Goal: Task Accomplishment & Management: Manage account settings

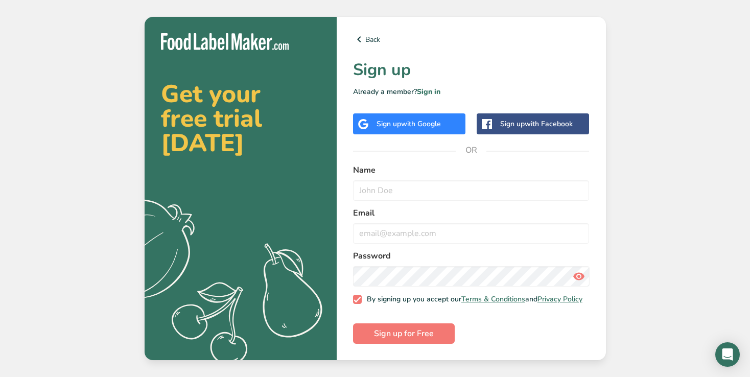
click at [413, 123] on span "with Google" at bounding box center [421, 124] width 40 height 10
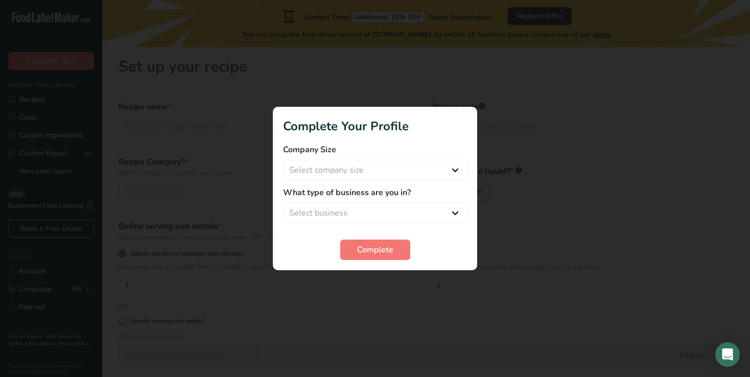
click at [472, 330] on div at bounding box center [375, 188] width 750 height 377
click at [418, 167] on select "Select company size Fewer than 10 Employees 10 to 50 Employees 51 to 500 Employ…" at bounding box center [375, 170] width 184 height 20
select select "1"
click at [283, 160] on select "Select company size Fewer than 10 Employees 10 to 50 Employees 51 to 500 Employ…" at bounding box center [375, 170] width 184 height 20
click at [404, 206] on select "Select business Packaged Food Manufacturer Restaurant & Cafe Bakery Meal Plans …" at bounding box center [375, 213] width 184 height 20
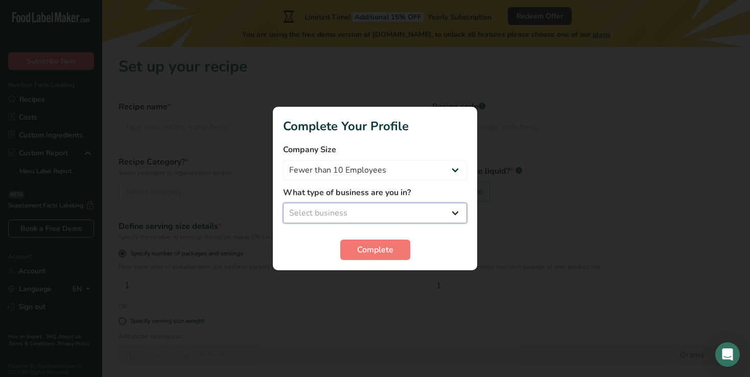
select select "1"
click at [283, 203] on select "Select business Packaged Food Manufacturer Restaurant & Cafe Bakery Meal Plans …" at bounding box center [375, 213] width 184 height 20
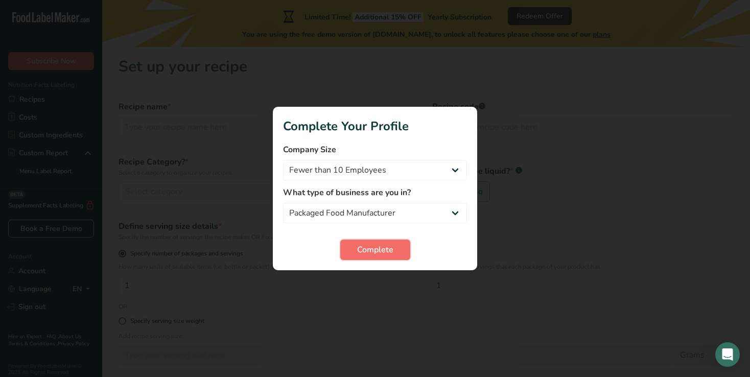
click at [378, 249] on span "Complete" at bounding box center [375, 250] width 36 height 12
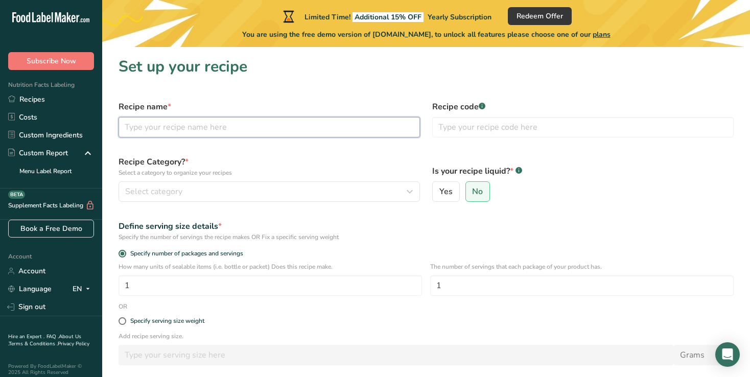
click at [188, 127] on input "text" at bounding box center [269, 127] width 301 height 20
type input "[DEMOGRAPHIC_DATA]"
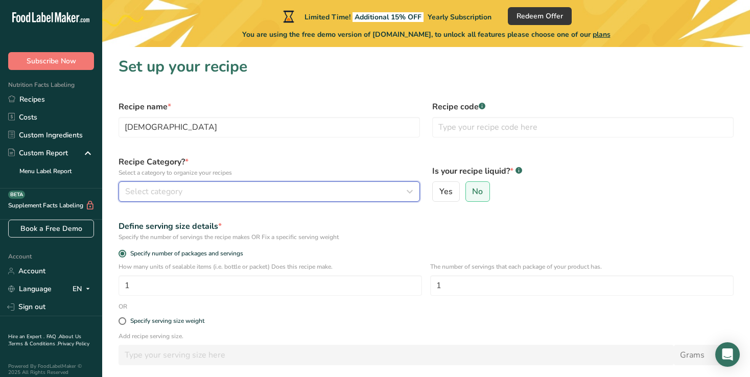
click at [180, 182] on button "Select category" at bounding box center [269, 191] width 301 height 20
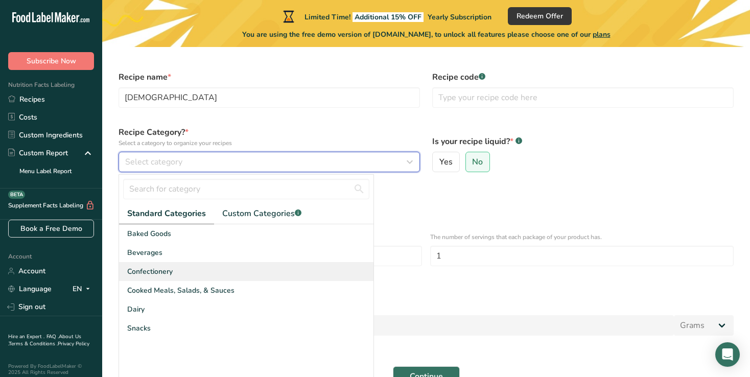
scroll to position [33, 0]
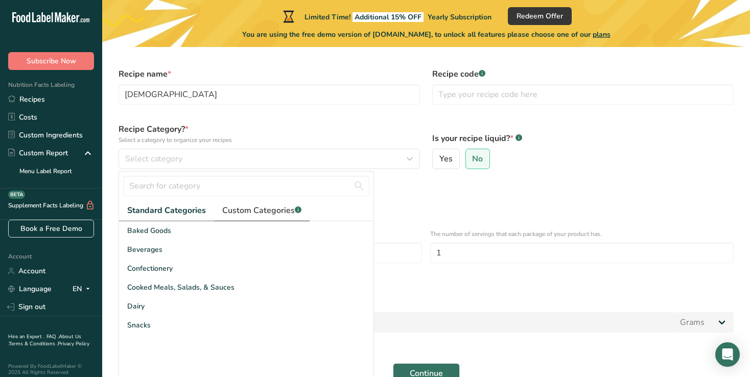
click at [268, 209] on span "Custom Categories .a-a{fill:#347362;}.b-a{fill:#fff;}" at bounding box center [261, 210] width 79 height 12
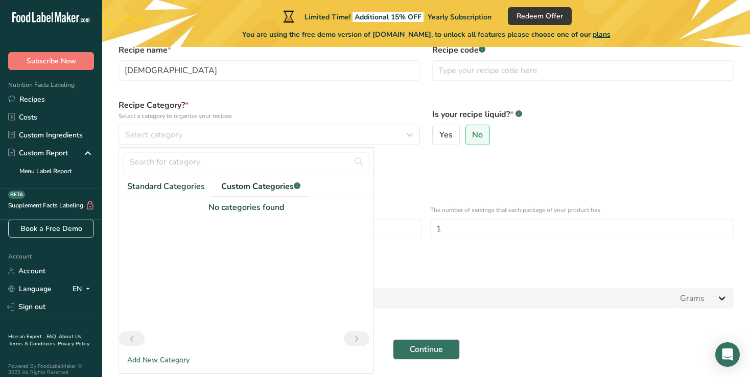
scroll to position [58, 0]
click at [185, 193] on link "Standard Categories" at bounding box center [166, 185] width 94 height 21
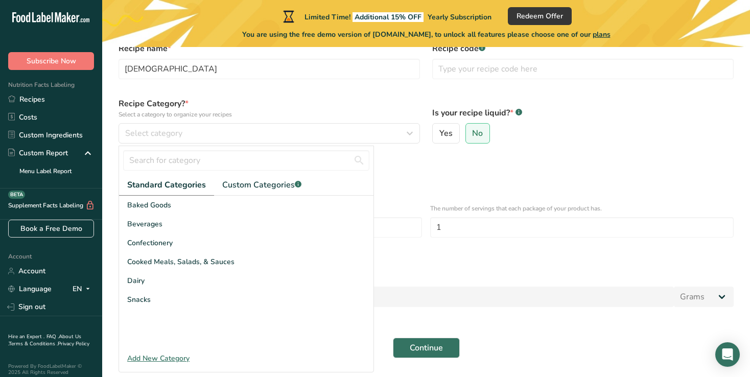
click at [172, 356] on div "Add New Category" at bounding box center [246, 358] width 254 height 11
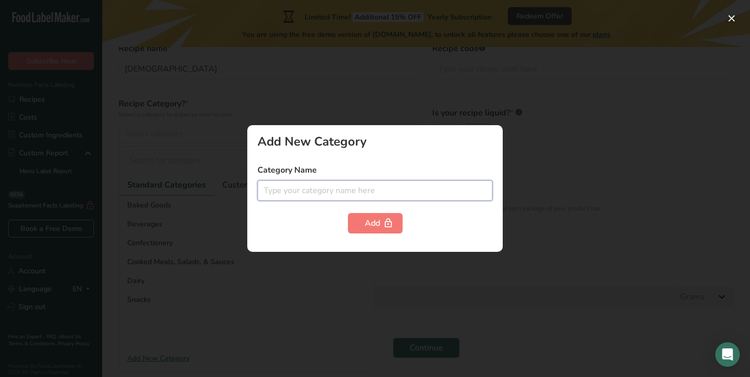
click at [298, 193] on input "text" at bounding box center [375, 190] width 235 height 20
type input "Packaged goods"
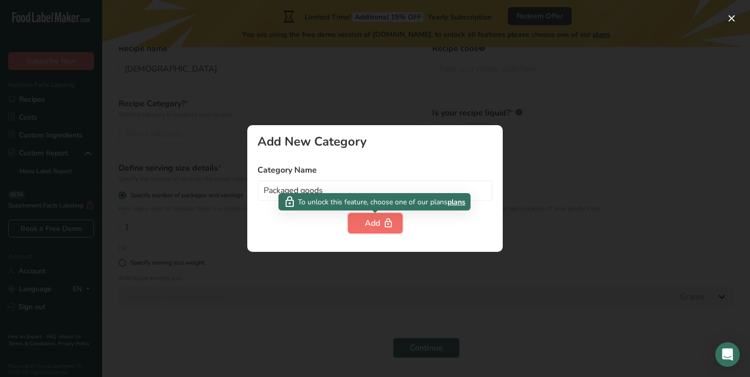
click at [371, 218] on div "Add" at bounding box center [375, 223] width 21 height 12
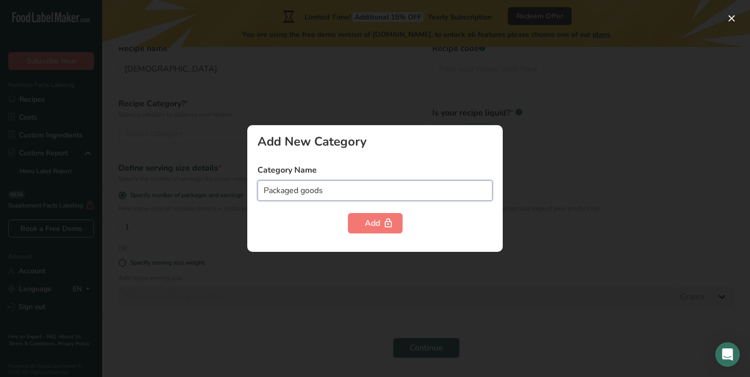
click at [365, 191] on input "Packaged goods" at bounding box center [375, 190] width 235 height 20
drag, startPoint x: 558, startPoint y: 207, endPoint x: 553, endPoint y: 203, distance: 5.8
click at [558, 207] on div at bounding box center [375, 188] width 750 height 377
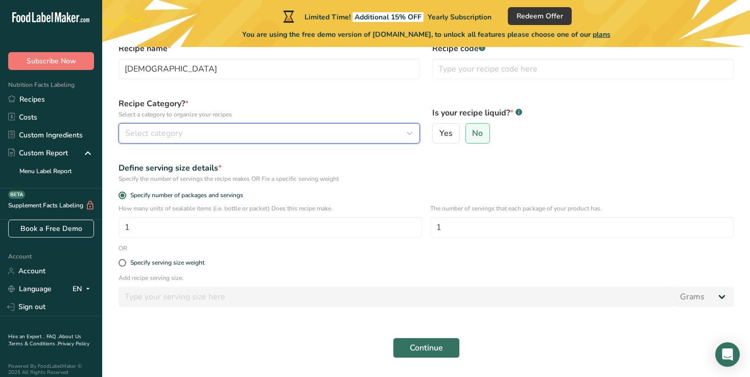
click at [290, 123] on button "Select category" at bounding box center [269, 133] width 301 height 20
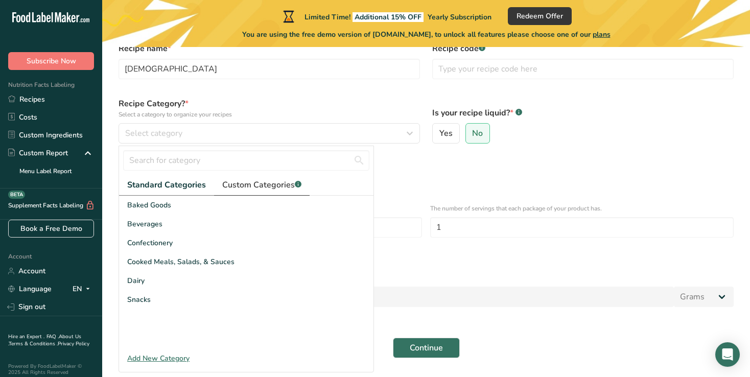
click at [260, 194] on link "Custom Categories .a-a{fill:#347362;}.b-a{fill:#fff;}" at bounding box center [262, 185] width 96 height 21
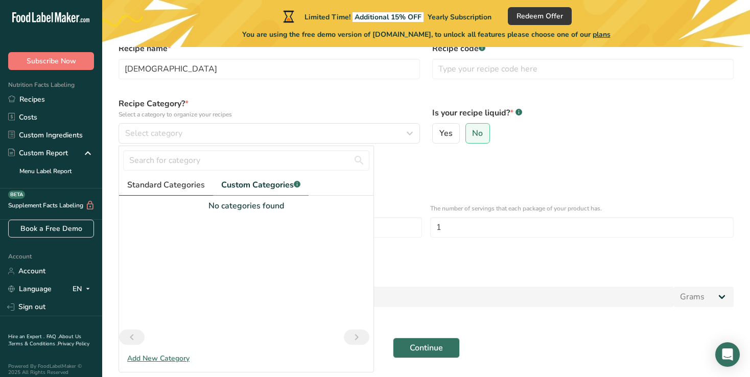
click at [171, 185] on span "Standard Categories" at bounding box center [166, 185] width 78 height 12
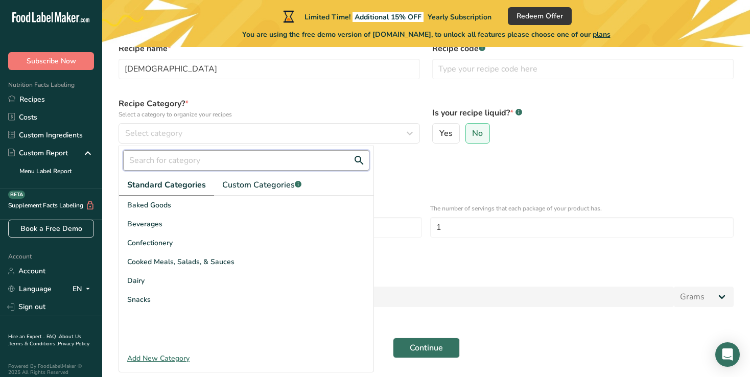
click at [185, 155] on input "text" at bounding box center [246, 160] width 246 height 20
type input "p"
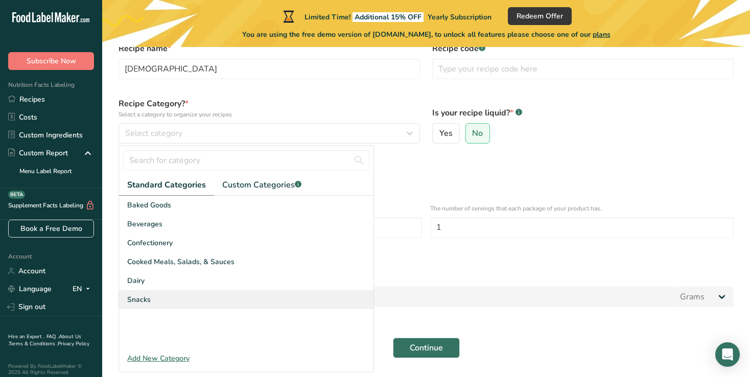
click at [169, 296] on div "Snacks" at bounding box center [246, 299] width 254 height 19
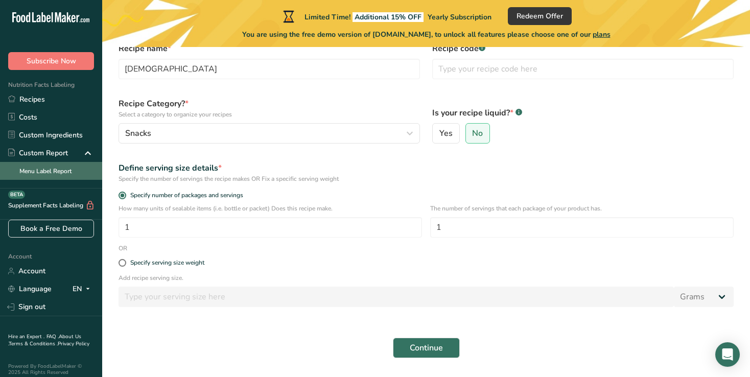
click at [83, 173] on link "Menu Label Report" at bounding box center [51, 171] width 102 height 18
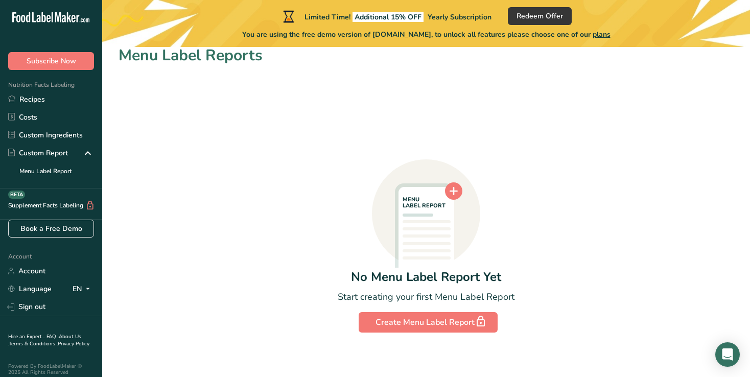
scroll to position [15, 0]
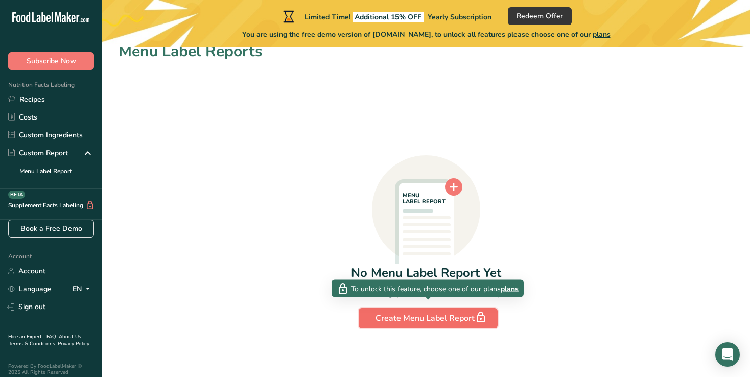
click at [441, 318] on div "Create Menu Label Report" at bounding box center [428, 318] width 105 height 14
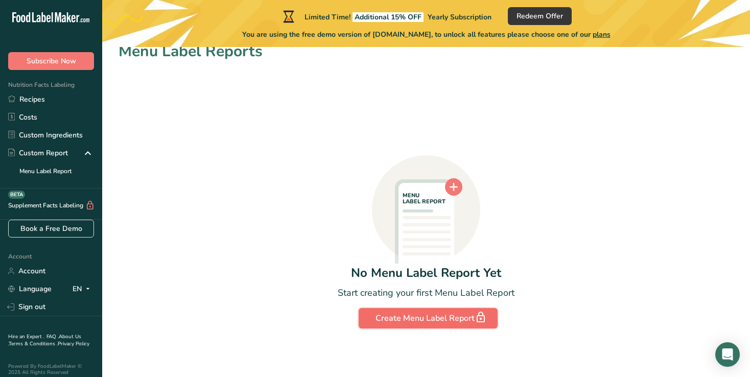
click at [441, 318] on div "Create Menu Label Report" at bounding box center [428, 318] width 105 height 14
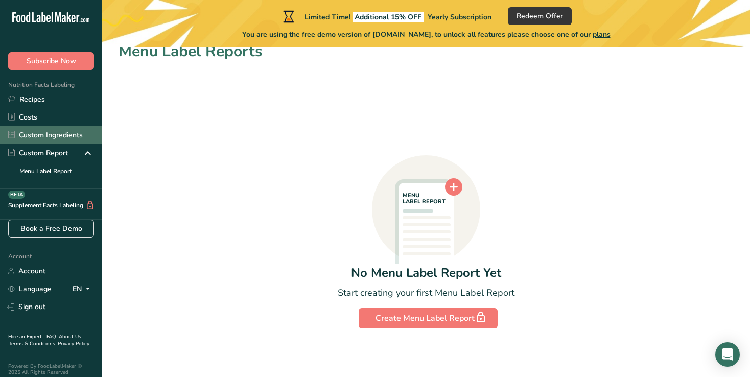
click at [67, 136] on link "Custom Ingredients" at bounding box center [51, 135] width 102 height 18
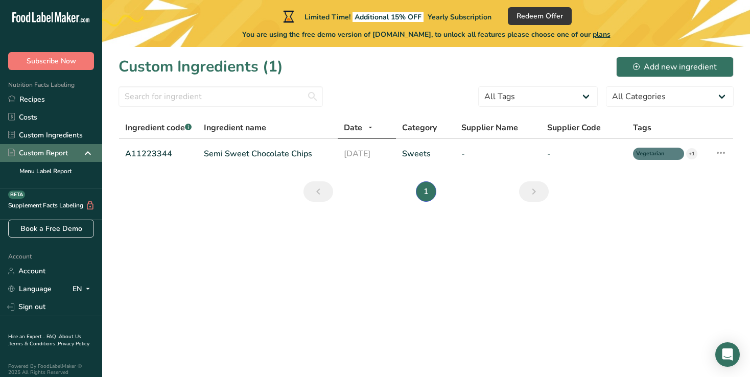
click at [58, 148] on div "Custom Report" at bounding box center [38, 153] width 60 height 11
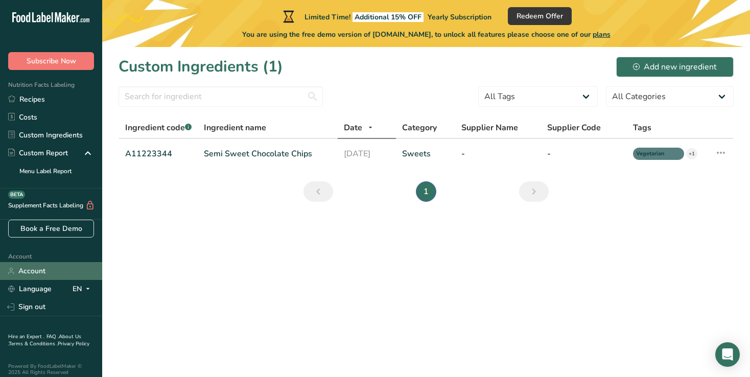
click at [38, 270] on link "Account" at bounding box center [51, 271] width 102 height 18
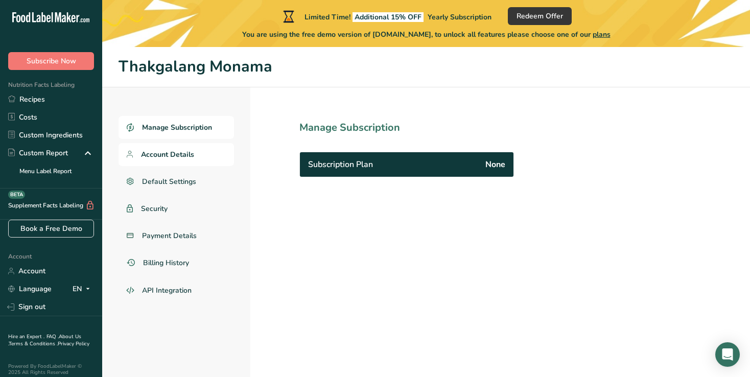
click at [204, 145] on link "Account Details" at bounding box center [176, 154] width 115 height 23
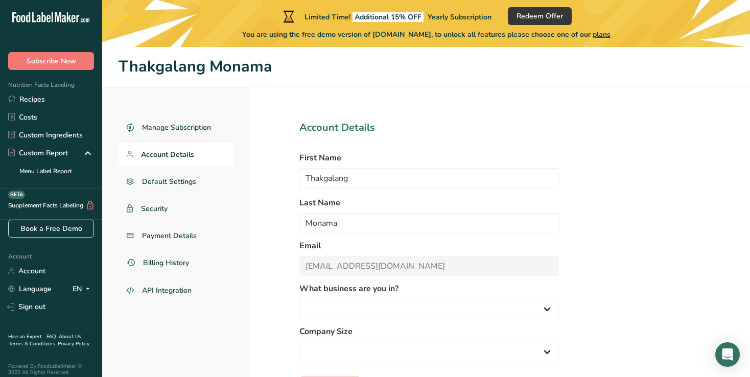
select select
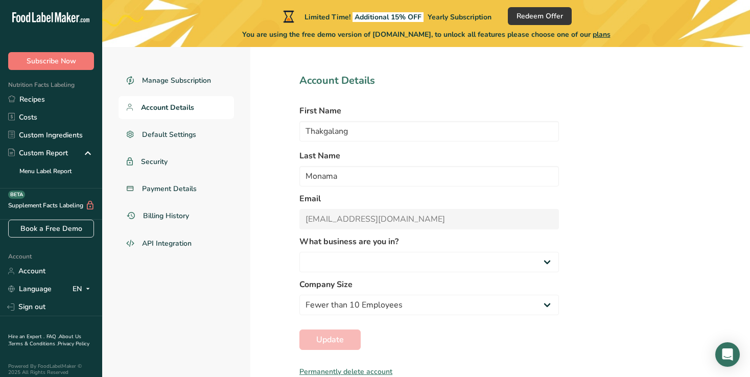
click at [314, 372] on div "Permanently delete account" at bounding box center [429, 371] width 260 height 11
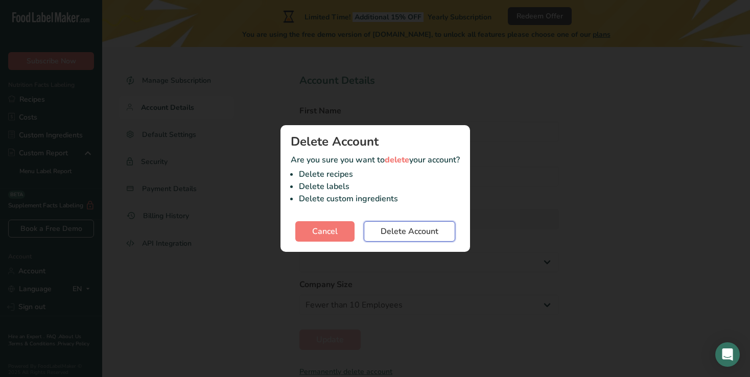
click at [386, 237] on span "Delete Account" at bounding box center [410, 231] width 58 height 12
